Goal: Navigation & Orientation: Find specific page/section

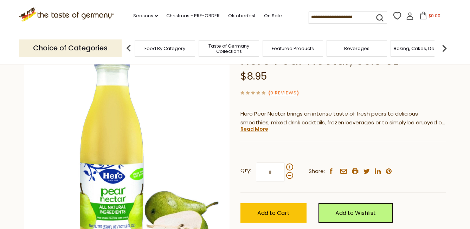
scroll to position [13, 0]
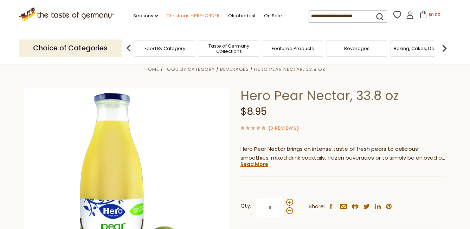
click at [185, 14] on link "Christmas - PRE-ORDER" at bounding box center [192, 16] width 53 height 8
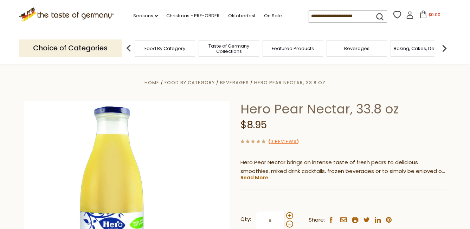
click at [407, 17] on icon at bounding box center [410, 15] width 8 height 8
